Goal: Transaction & Acquisition: Purchase product/service

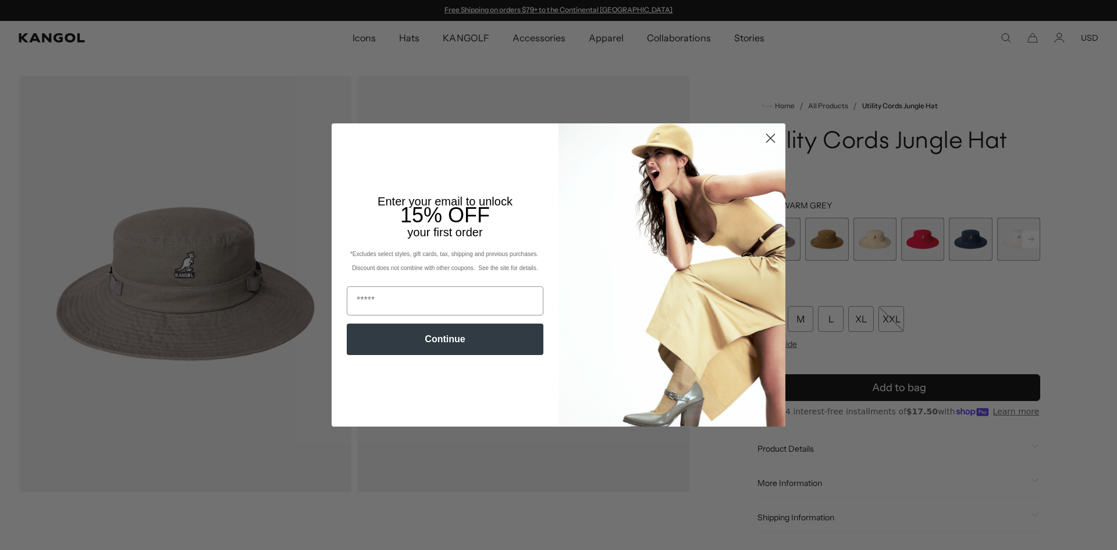
click at [771, 136] on circle "Close dialog" at bounding box center [770, 138] width 19 height 19
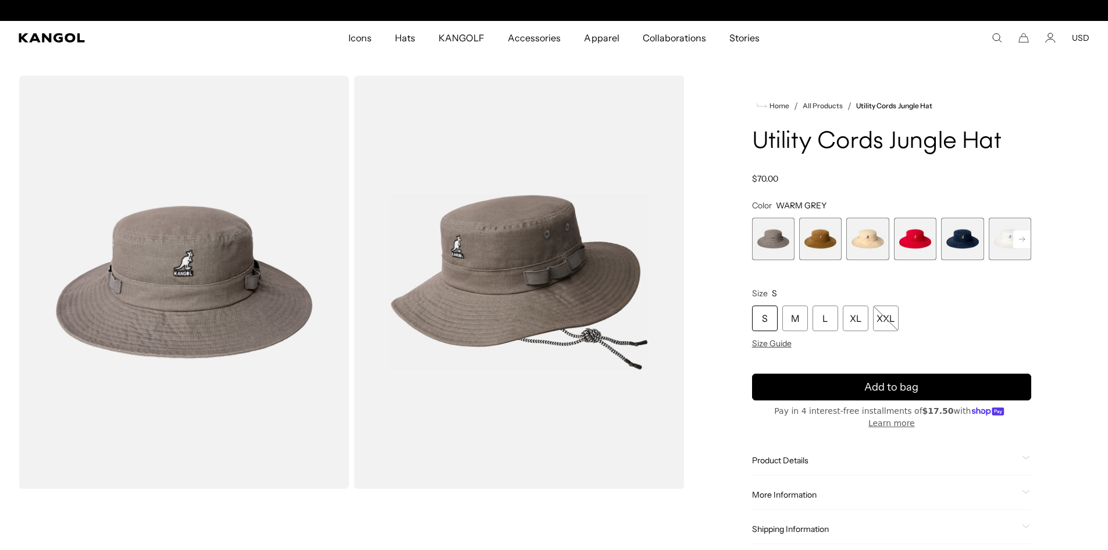
scroll to position [0, 240]
click at [869, 240] on span "3 of 7" at bounding box center [867, 239] width 42 height 42
click at [769, 234] on span "1 of 7" at bounding box center [773, 239] width 42 height 42
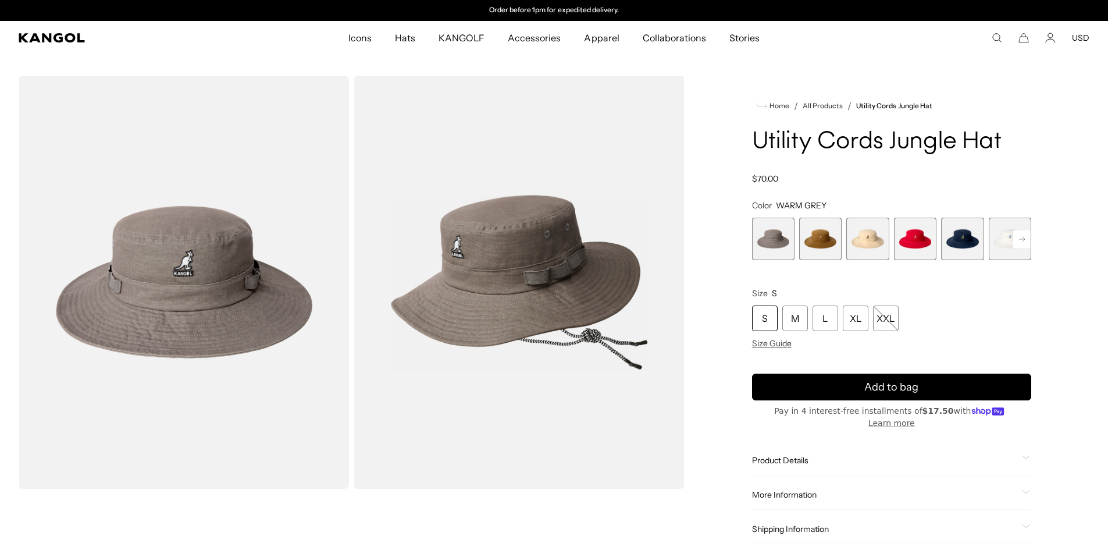
click at [776, 239] on span "1 of 7" at bounding box center [773, 239] width 42 height 42
click at [815, 239] on span "2 of 7" at bounding box center [820, 239] width 42 height 42
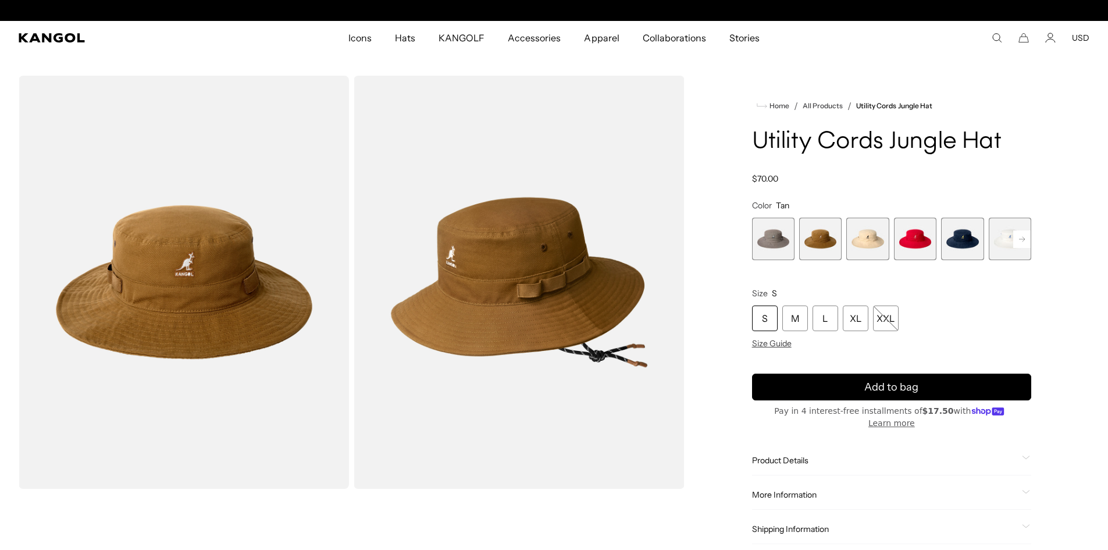
scroll to position [0, 240]
click at [905, 234] on span "4 of 7" at bounding box center [915, 239] width 42 height 42
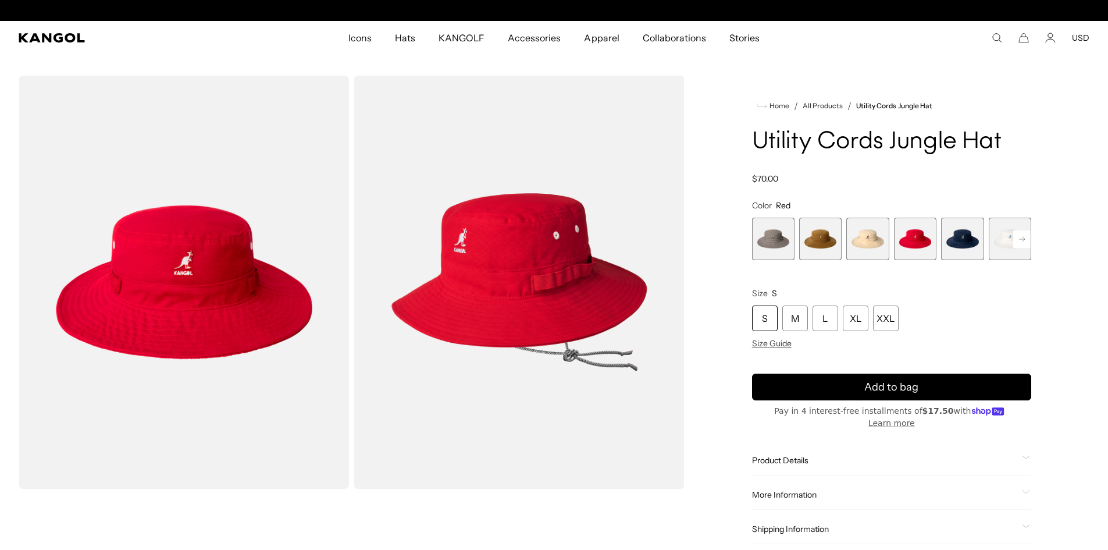
click at [772, 239] on span "1 of 7" at bounding box center [773, 239] width 42 height 42
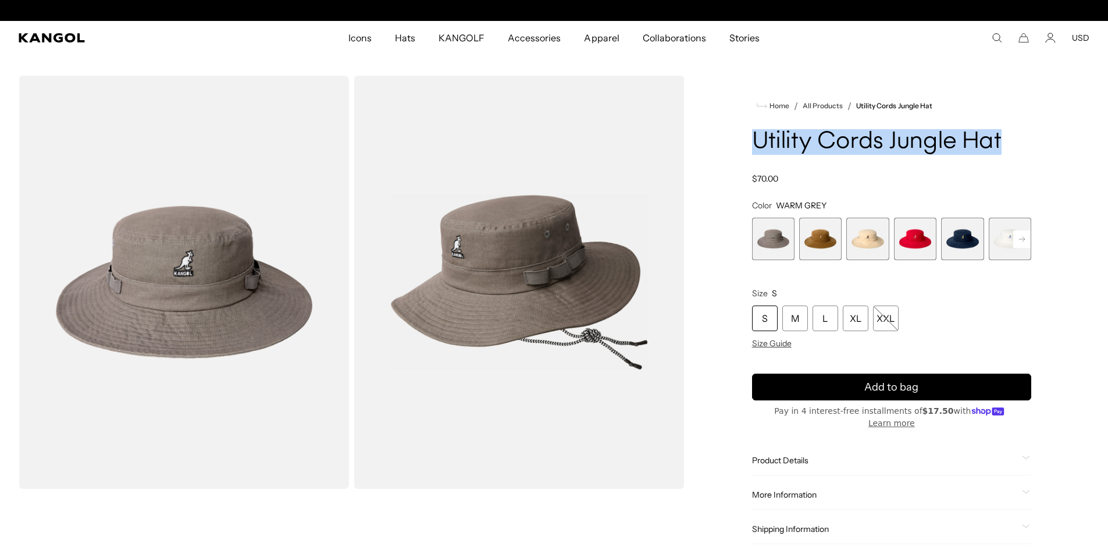
scroll to position [0, 240]
drag, startPoint x: 1005, startPoint y: 141, endPoint x: 763, endPoint y: 142, distance: 242.0
click at [755, 144] on h1 "Utility Cords Jungle Hat" at bounding box center [891, 142] width 279 height 26
copy h1 "Utility Cords Jungle Hat"
